Goal: Task Accomplishment & Management: Manage account settings

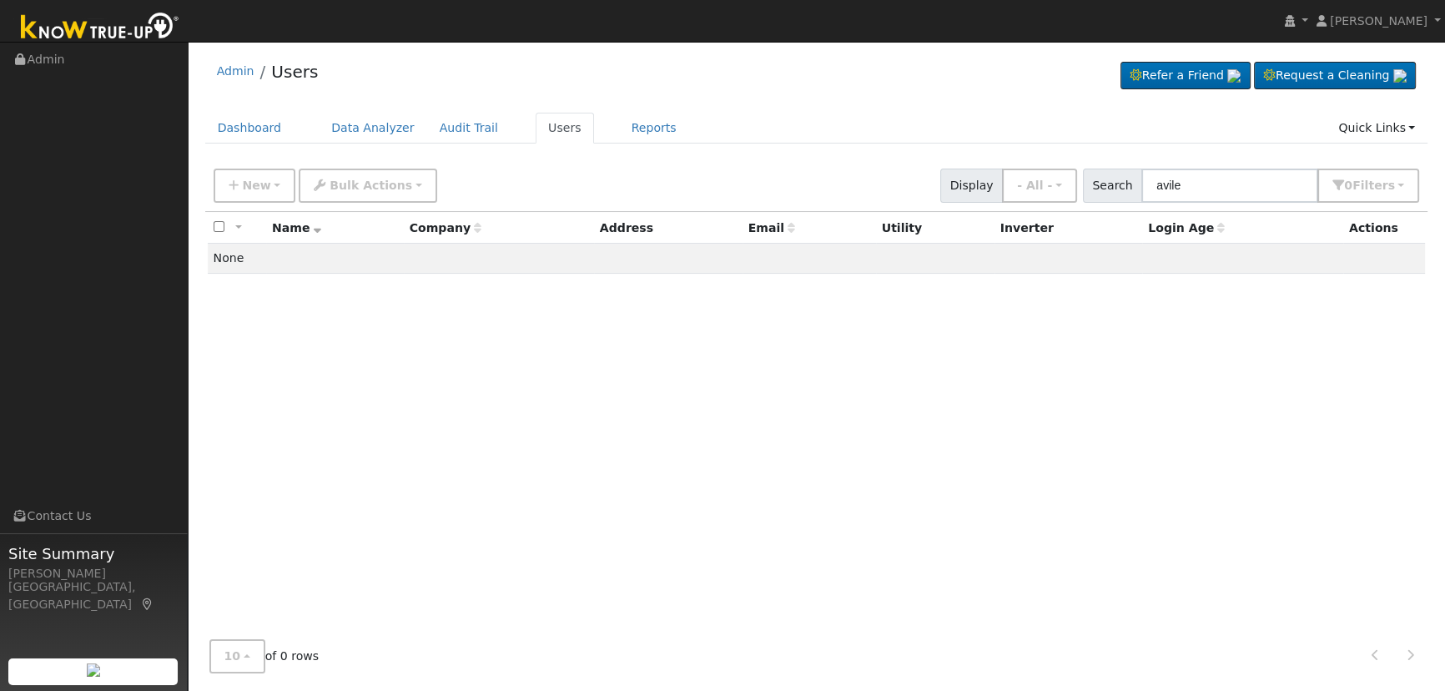
type input "[PERSON_NAME]"
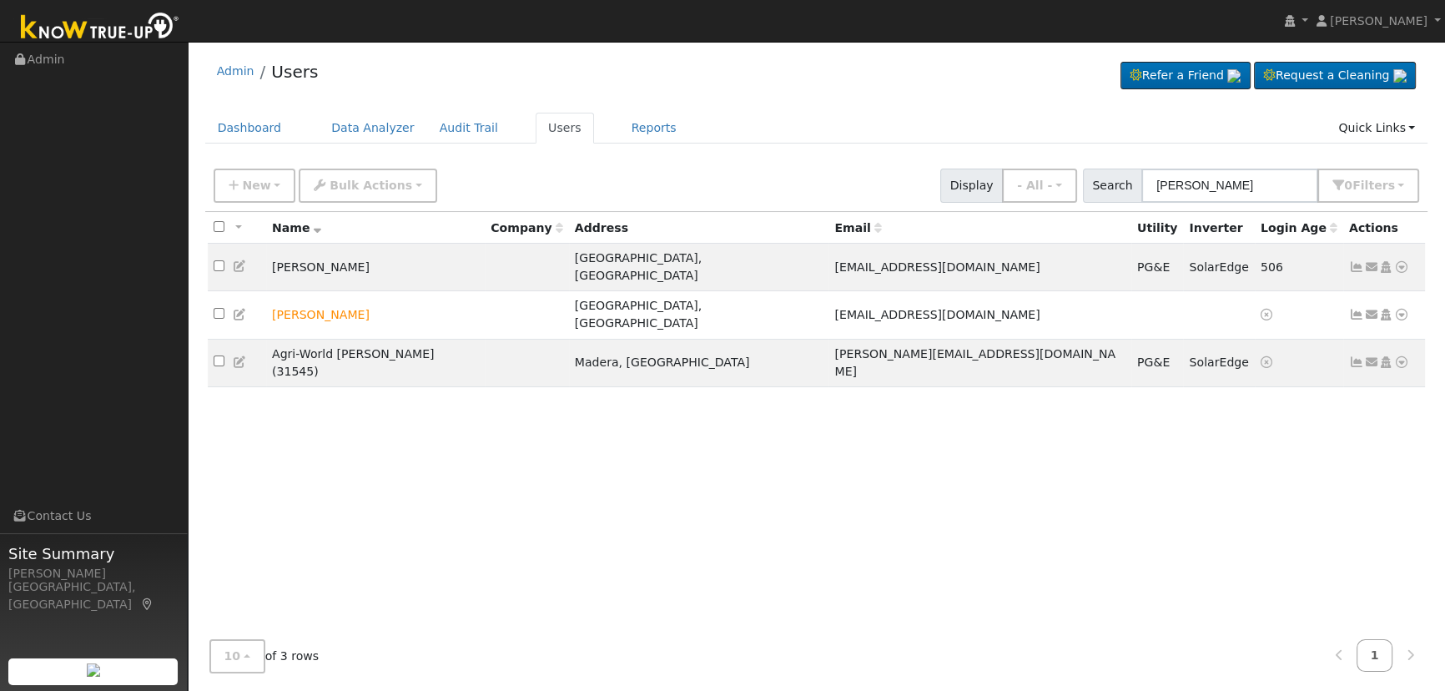
click at [1213, 193] on input "[PERSON_NAME]" at bounding box center [1229, 186] width 177 height 34
drag, startPoint x: 1220, startPoint y: 189, endPoint x: 1085, endPoint y: 175, distance: 135.8
click at [1085, 177] on div "New Add User Quick Add Quick Connect Quick Convert Lead Bulk Actions Send Email…" at bounding box center [816, 183] width 1212 height 40
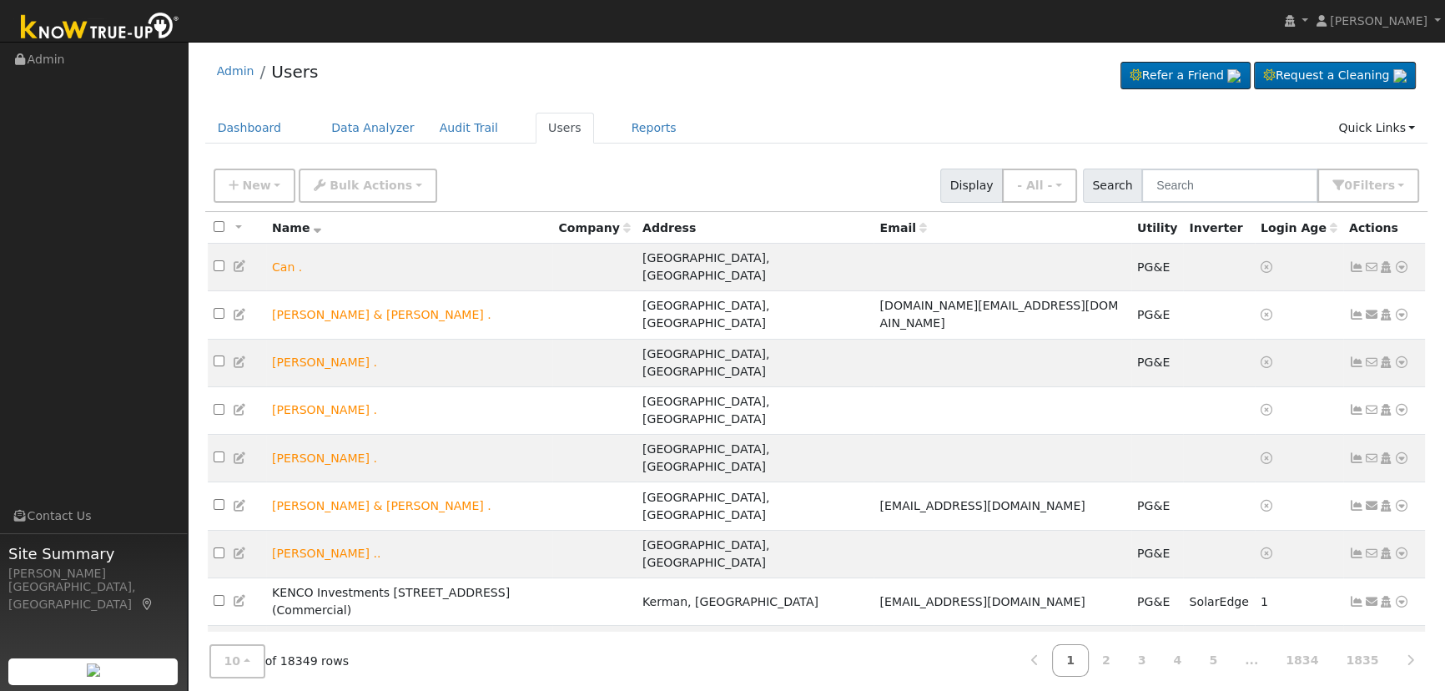
click at [1236, 184] on input "text" at bounding box center [1229, 186] width 177 height 34
click at [1202, 174] on input "text" at bounding box center [1229, 186] width 177 height 34
click at [1201, 184] on input "text" at bounding box center [1229, 186] width 177 height 34
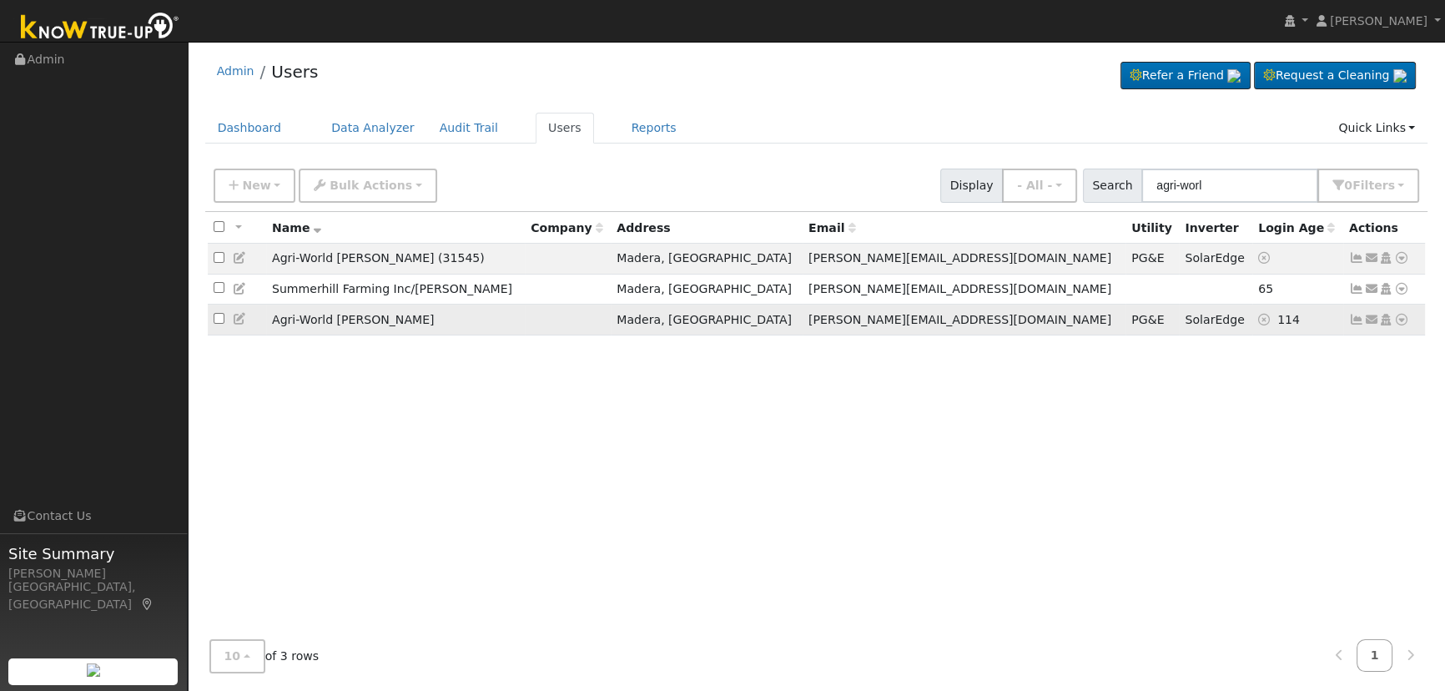
type input "agri-worl"
click at [1358, 320] on icon at bounding box center [1356, 320] width 15 height 12
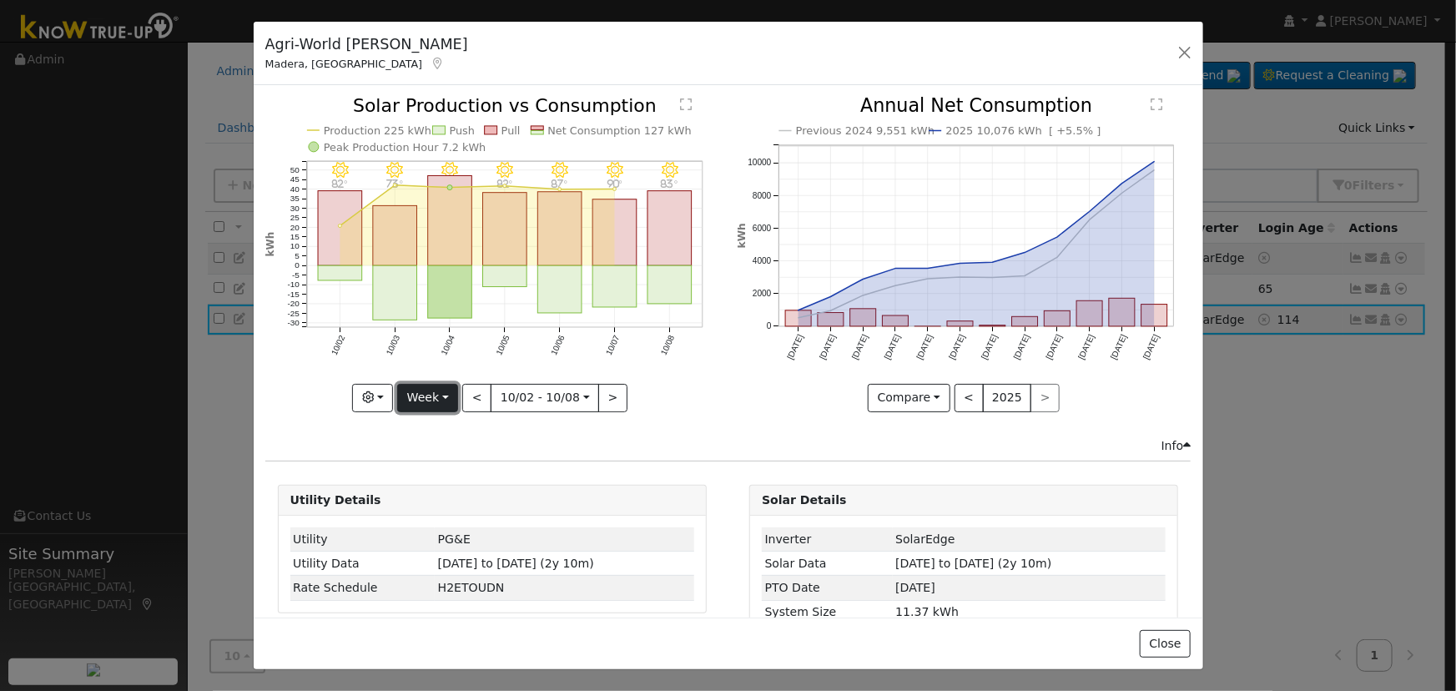
click at [434, 385] on button "Week" at bounding box center [427, 398] width 61 height 28
click at [433, 420] on link "Day" at bounding box center [456, 431] width 116 height 23
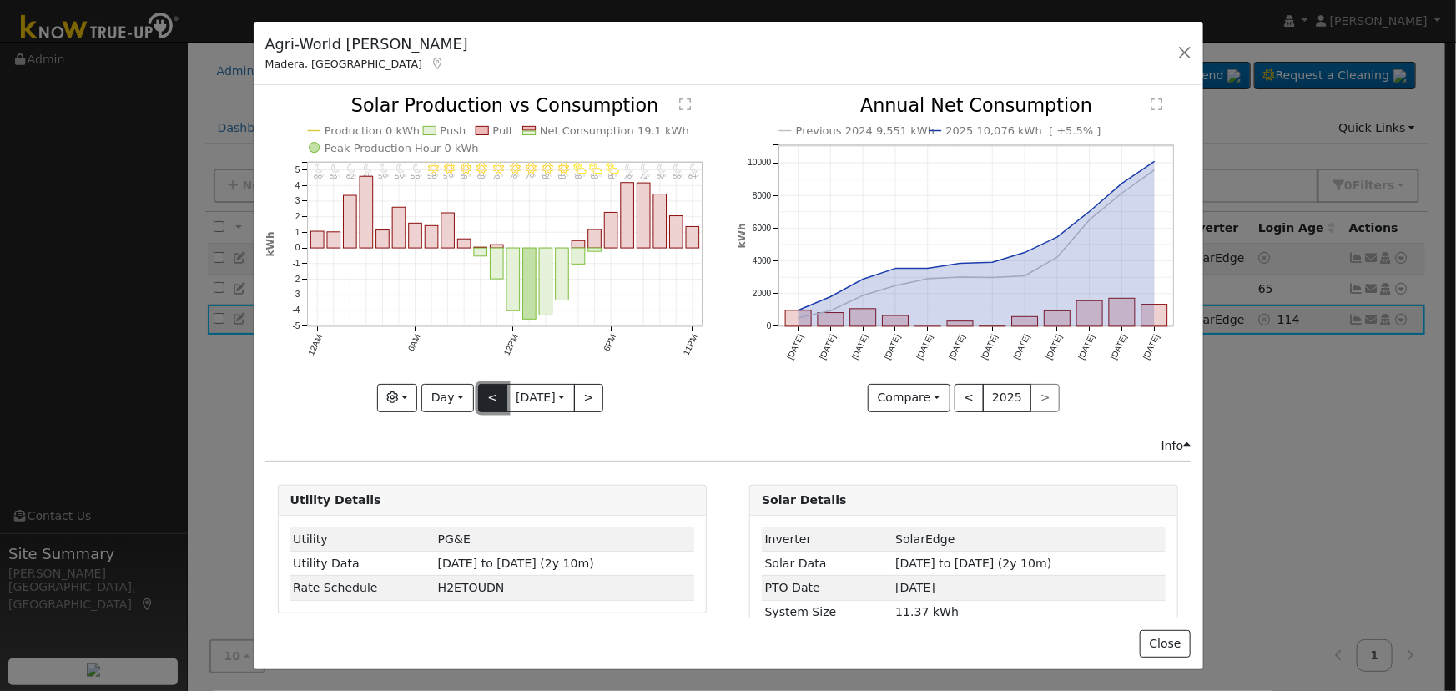
click at [478, 388] on button "<" at bounding box center [492, 398] width 29 height 28
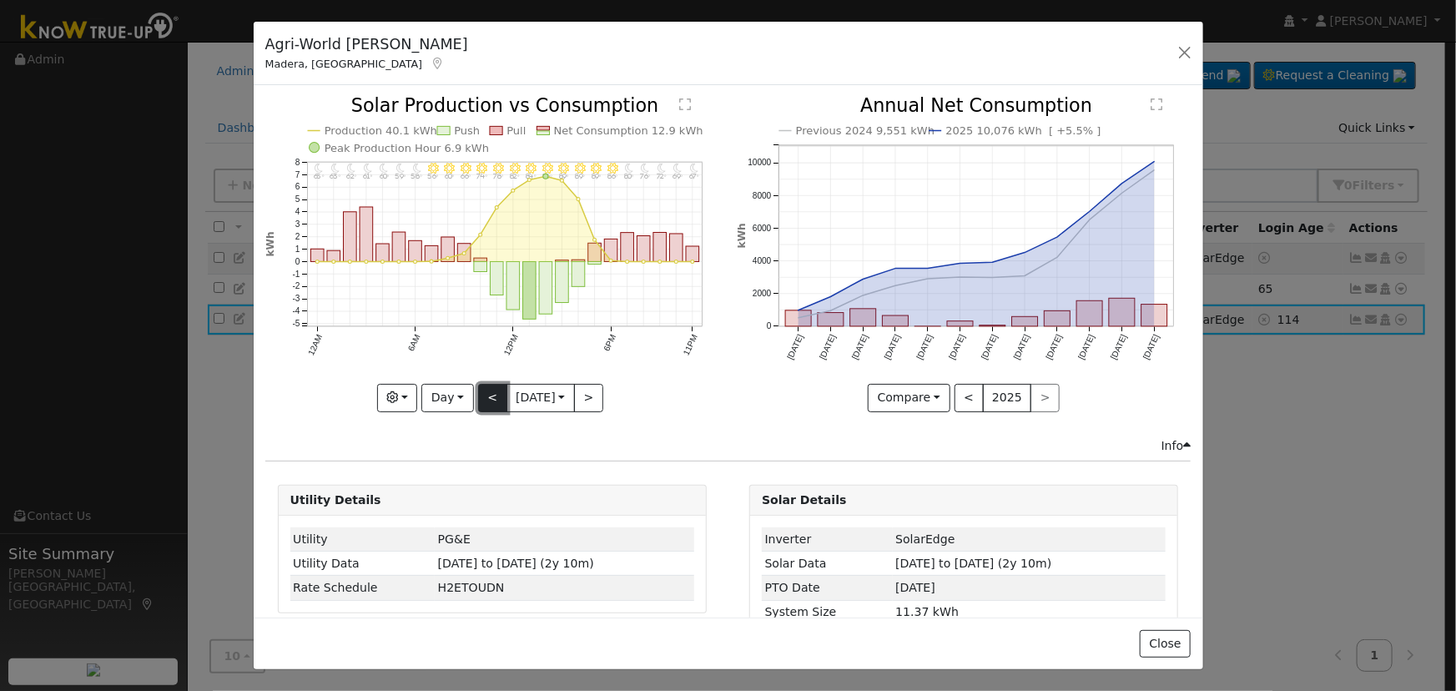
click at [478, 387] on button "<" at bounding box center [492, 398] width 29 height 28
click at [583, 389] on button ">" at bounding box center [588, 398] width 29 height 28
click at [586, 386] on button ">" at bounding box center [588, 398] width 29 height 28
type input "[DATE]"
